Goal: Information Seeking & Learning: Learn about a topic

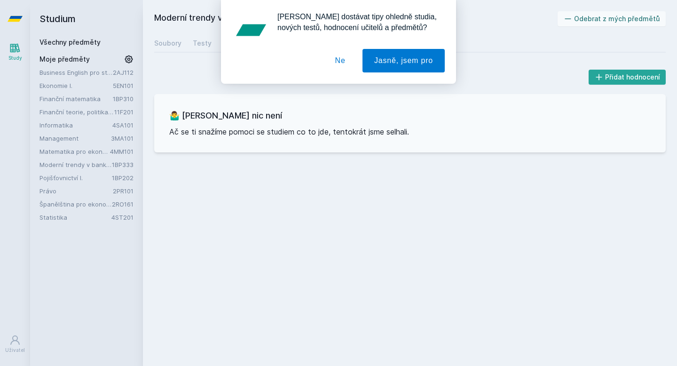
click at [83, 45] on div "[PERSON_NAME] dostávat tipy ohledně studia, nových testů, hodnocení učitelů a p…" at bounding box center [338, 42] width 677 height 84
click at [340, 64] on button "Ne" at bounding box center [340, 61] width 34 height 24
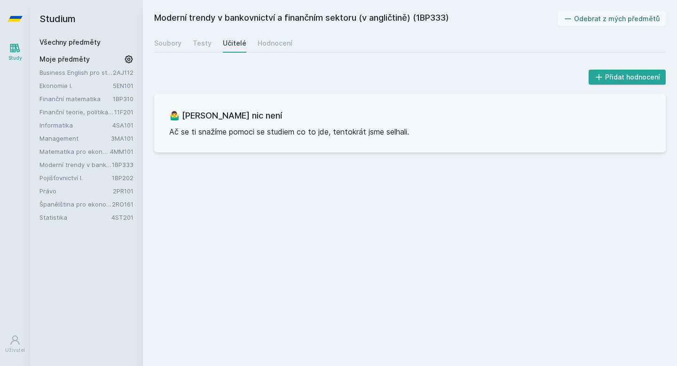
click at [54, 43] on link "Všechny předměty" at bounding box center [69, 42] width 61 height 8
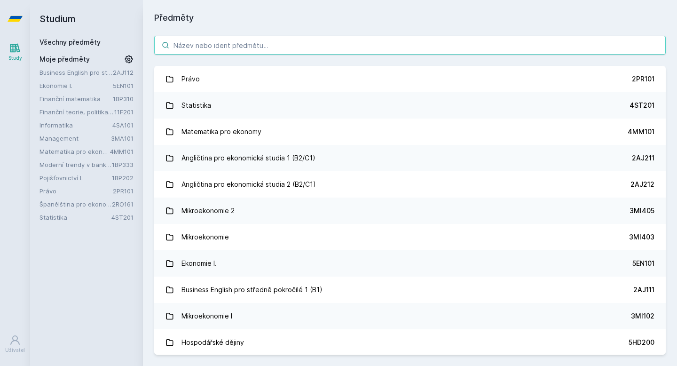
click at [195, 42] on input "search" at bounding box center [409, 45] width 511 height 19
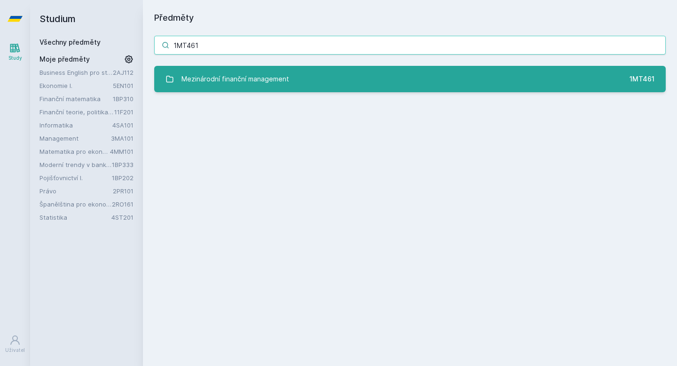
type input "1MT461"
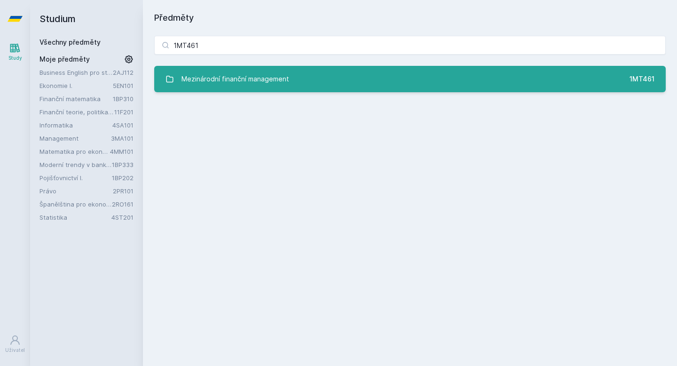
click at [233, 76] on div "Mezinárodní finanční management" at bounding box center [235, 79] width 108 height 19
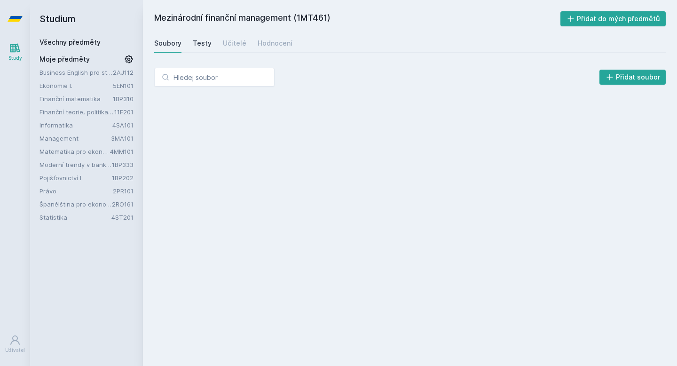
click at [204, 44] on div "Testy" at bounding box center [202, 43] width 19 height 9
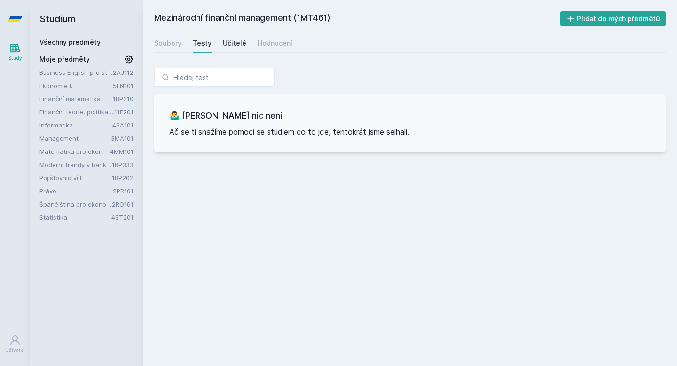
click at [230, 44] on div "Učitelé" at bounding box center [235, 43] width 24 height 9
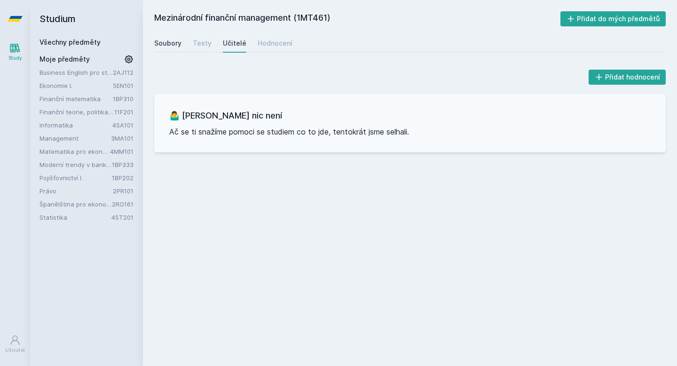
click at [167, 48] on link "Soubory" at bounding box center [167, 43] width 27 height 19
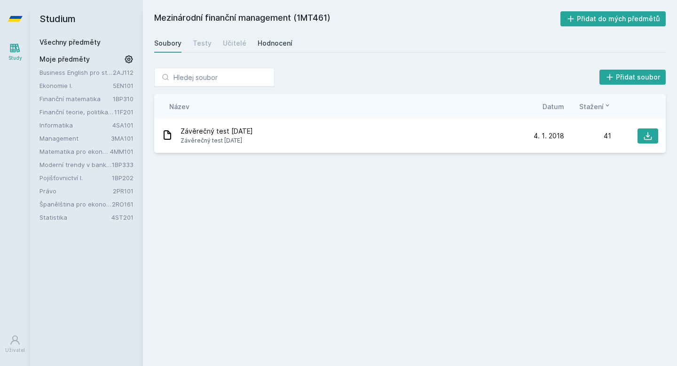
click at [278, 42] on div "Hodnocení" at bounding box center [275, 43] width 35 height 9
